Goal: Transaction & Acquisition: Download file/media

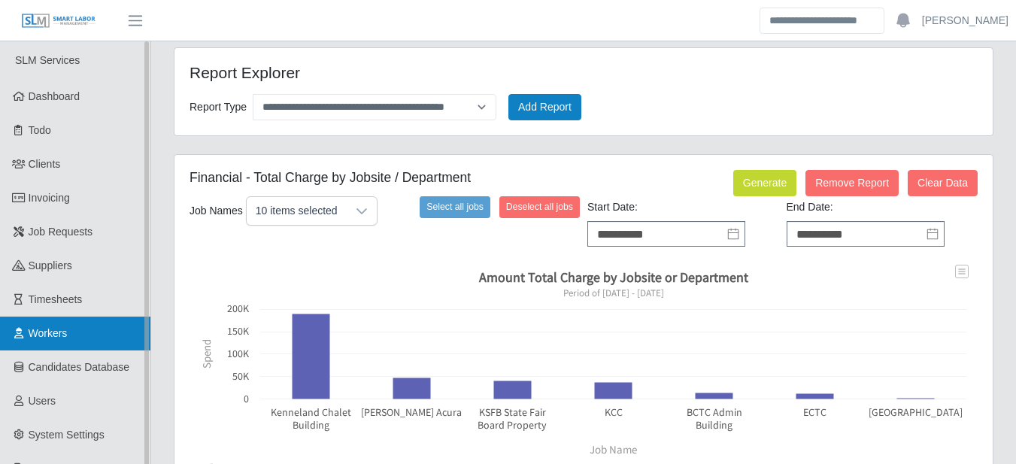
click at [55, 333] on span "Workers" at bounding box center [48, 333] width 39 height 12
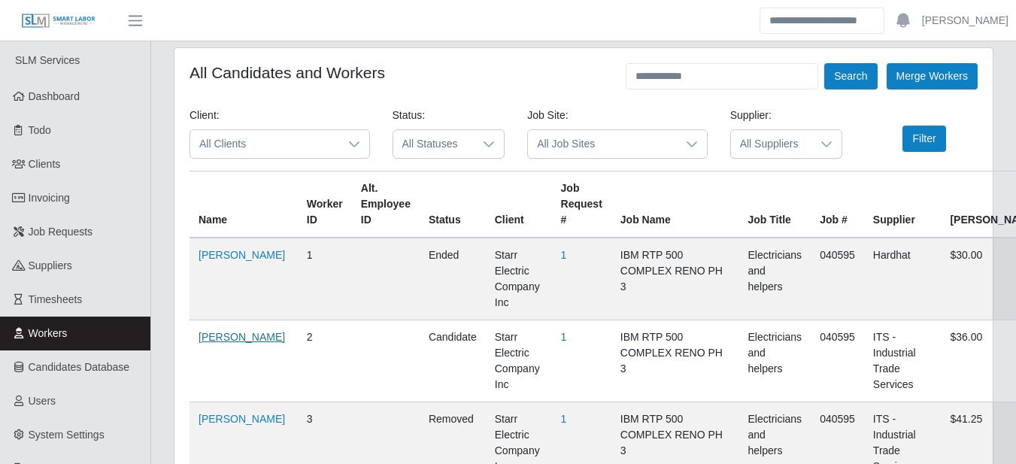
click at [207, 343] on link "[PERSON_NAME]" at bounding box center [242, 337] width 86 height 12
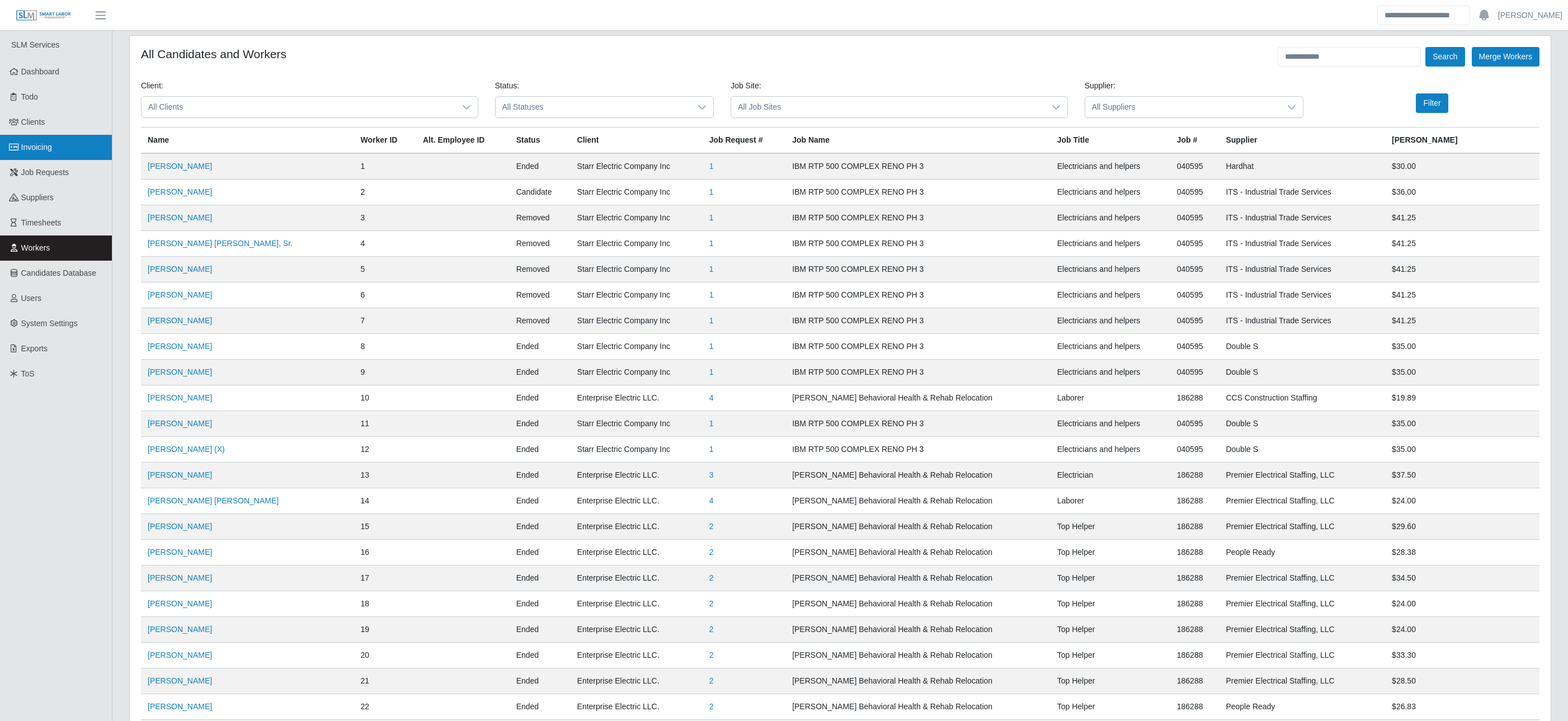
click at [30, 149] on span "Invoicing" at bounding box center [36, 147] width 30 height 9
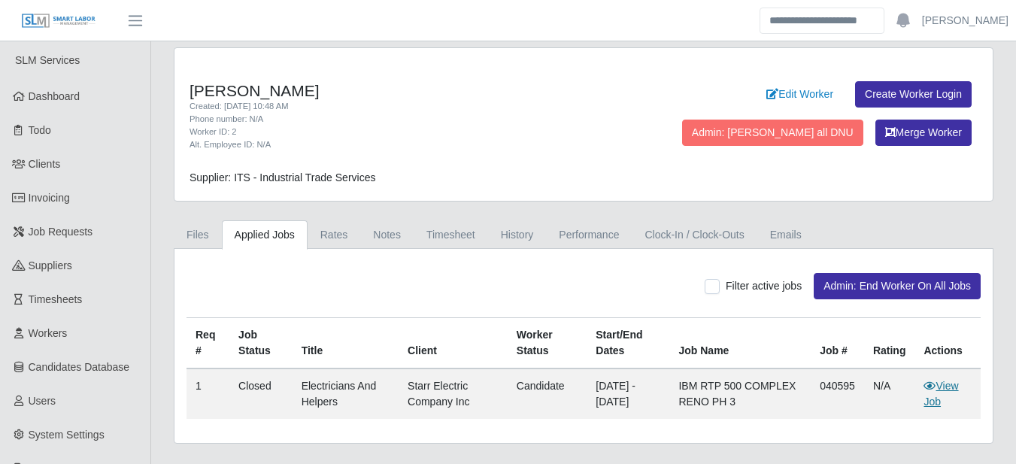
click at [944, 392] on link "View Job" at bounding box center [941, 394] width 35 height 28
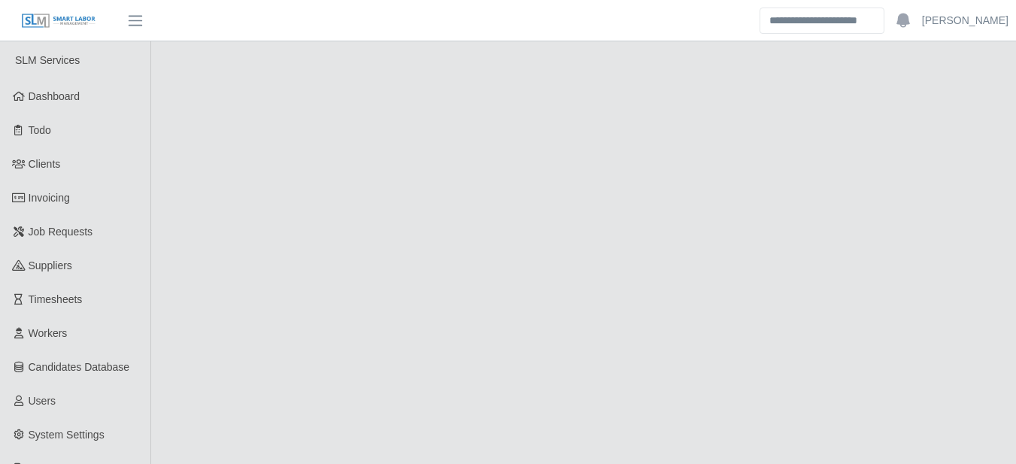
select select "******"
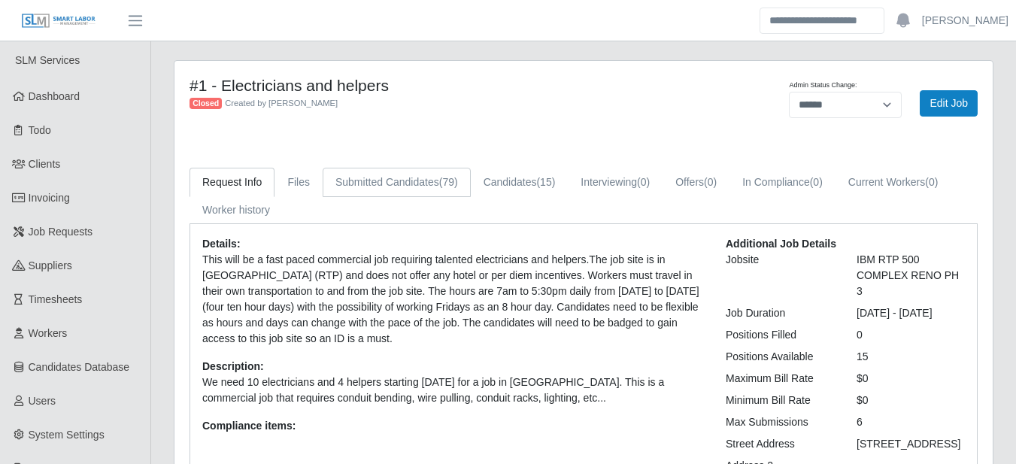
click at [375, 175] on link "Submitted Candidates (79)" at bounding box center [397, 182] width 148 height 29
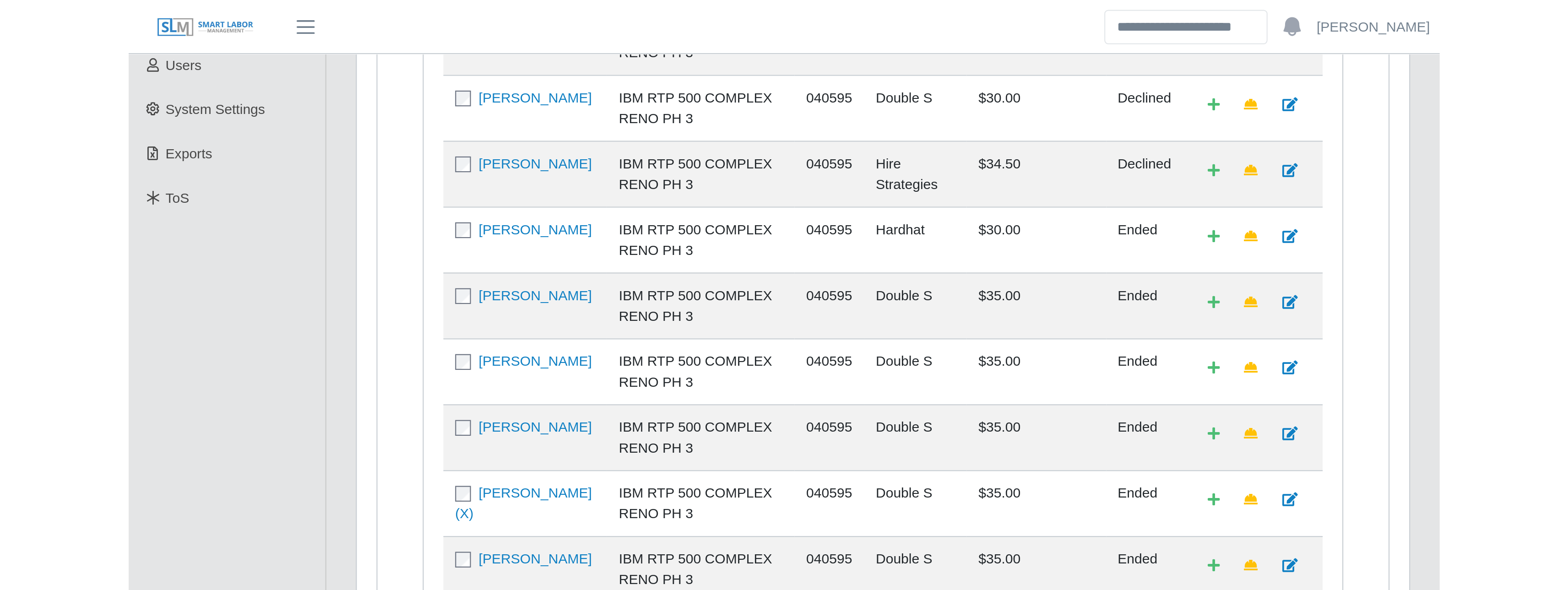
scroll to position [125, 0]
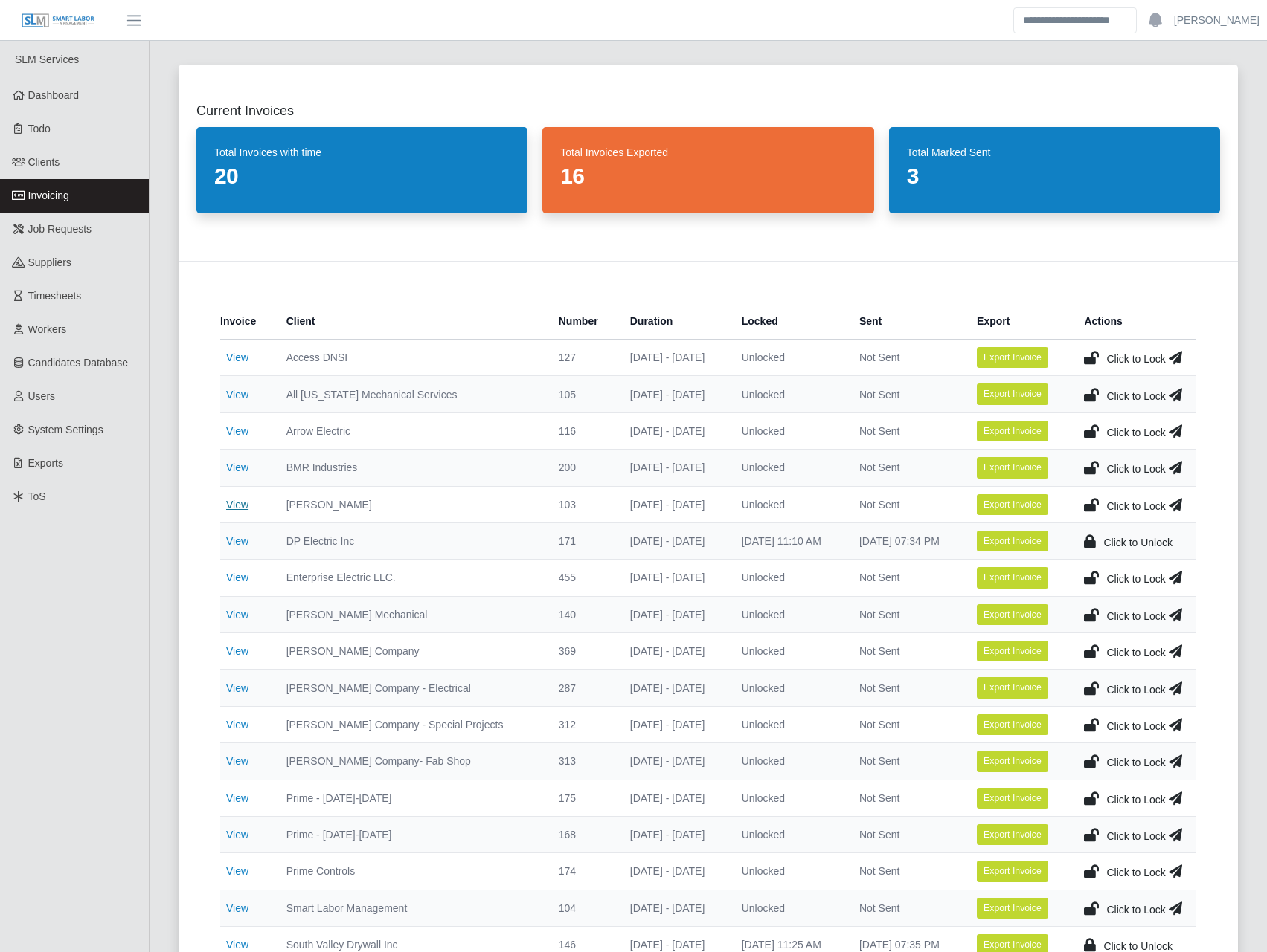
click at [234, 509] on link "View" at bounding box center [237, 505] width 23 height 12
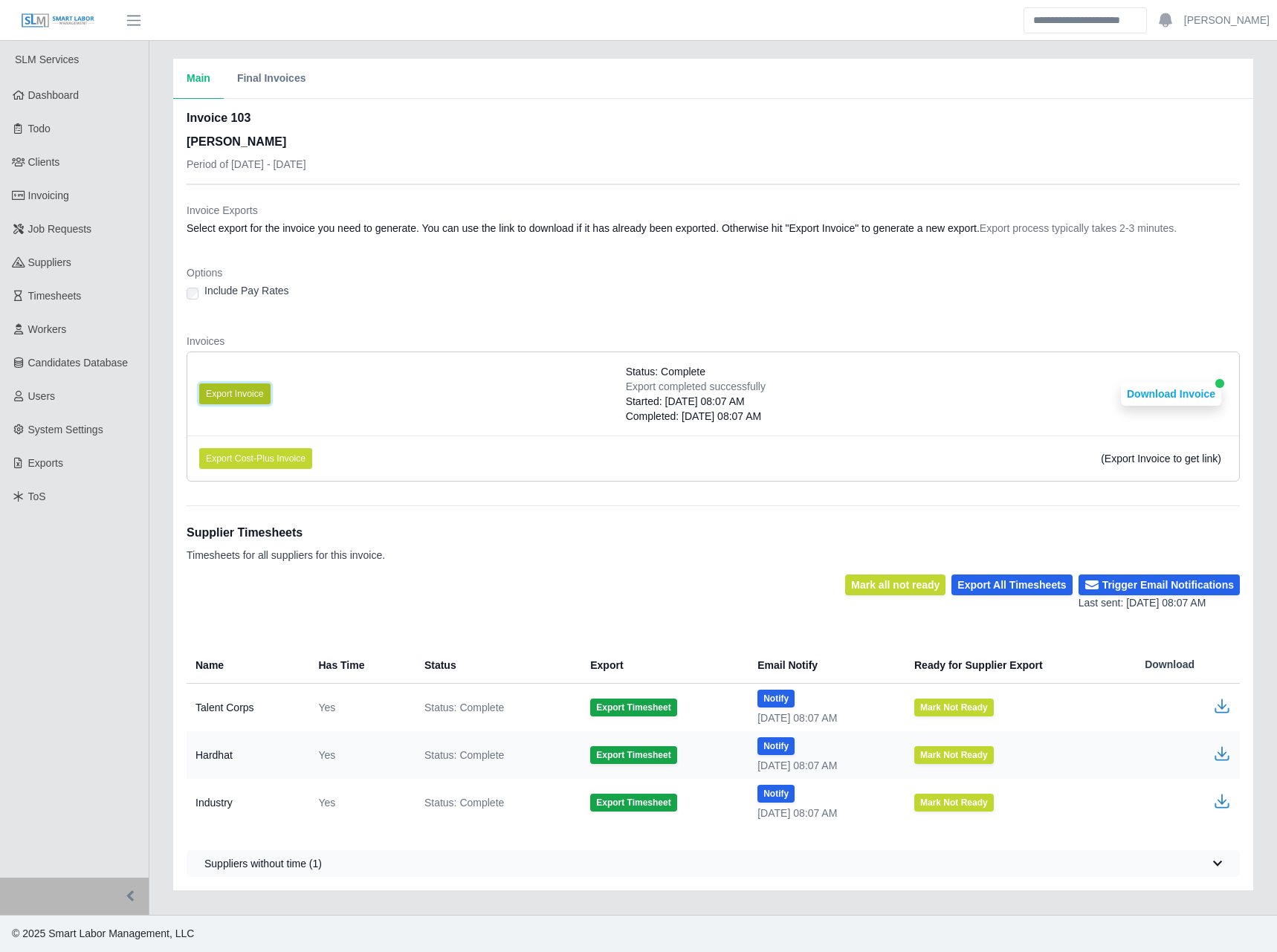
click at [254, 404] on button "Export Invoice" at bounding box center [235, 393] width 71 height 21
click at [1145, 405] on button "Download Invoice" at bounding box center [1171, 394] width 101 height 24
click at [54, 86] on link "Dashboard" at bounding box center [74, 96] width 148 height 34
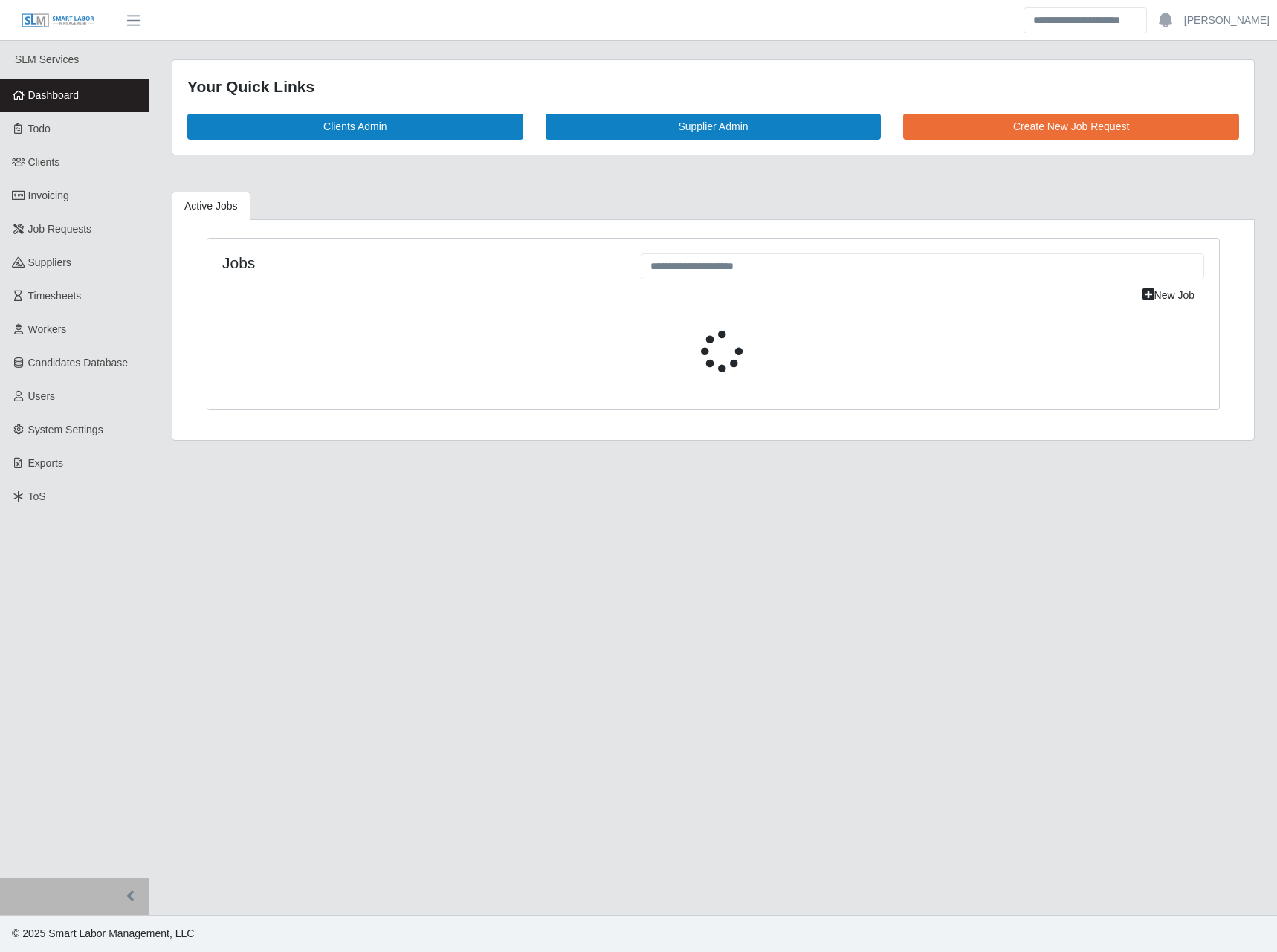
select select "****"
